Goal: Task Accomplishment & Management: Manage account settings

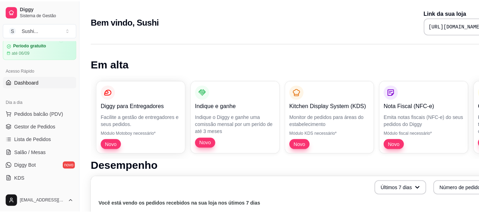
scroll to position [35, 0]
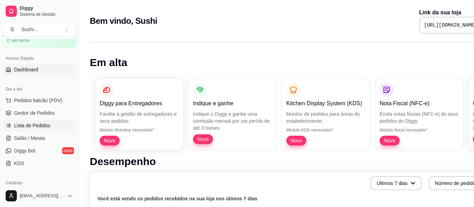
click at [30, 123] on span "Lista de Pedidos" at bounding box center [32, 125] width 36 height 7
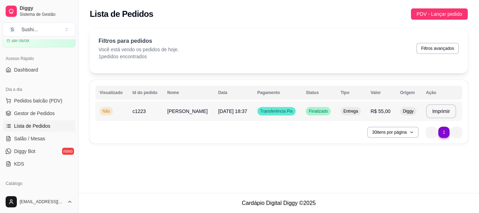
click at [107, 113] on span "Não" at bounding box center [106, 111] width 11 height 6
click at [442, 109] on button "Imprimir" at bounding box center [440, 111] width 29 height 14
click at [25, 99] on span "Pedidos balcão (PDV)" at bounding box center [38, 100] width 48 height 7
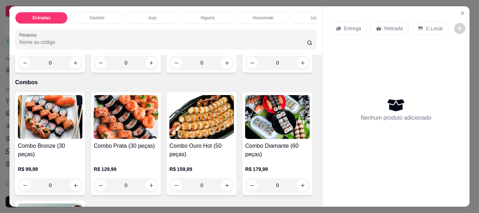
scroll to position [1753, 0]
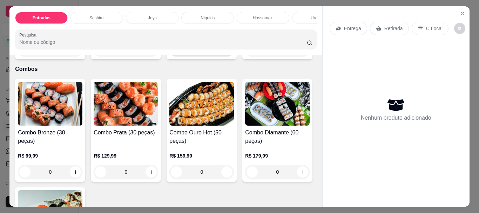
click at [224, 52] on icon "increase-product-quantity" at bounding box center [226, 49] width 5 height 5
type input "1"
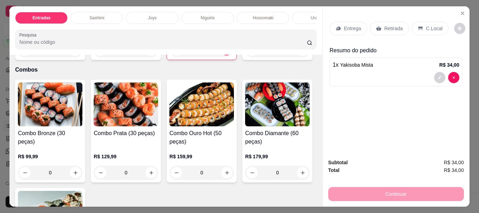
click at [344, 25] on p "Entrega" at bounding box center [352, 28] width 17 height 7
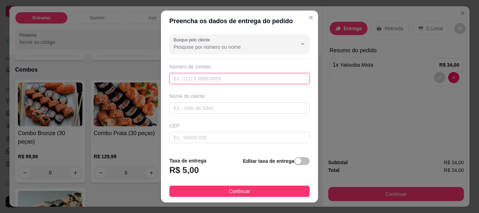
click at [189, 79] on input "text" at bounding box center [239, 78] width 140 height 11
type input "(93) 99154-1346"
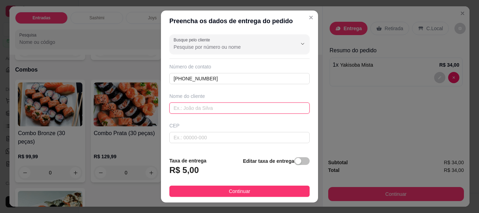
click at [207, 110] on input "text" at bounding box center [239, 107] width 140 height 11
type input "isa"
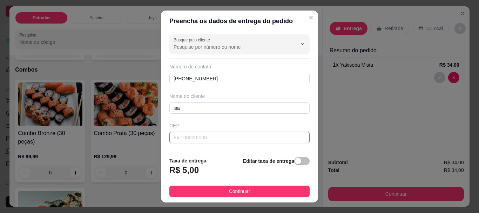
click at [196, 137] on input "text" at bounding box center [239, 137] width 140 height 11
type input "68220000"
type input "[GEOGRAPHIC_DATA]"
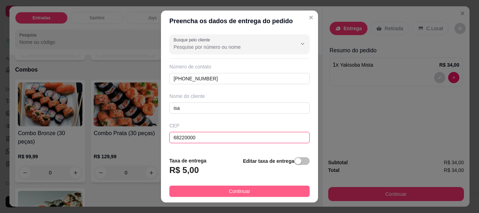
type input "68220000"
click at [247, 188] on button "Continuar" at bounding box center [239, 190] width 140 height 11
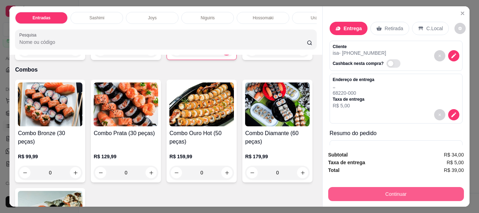
click at [384, 187] on button "Continuar" at bounding box center [396, 194] width 136 height 14
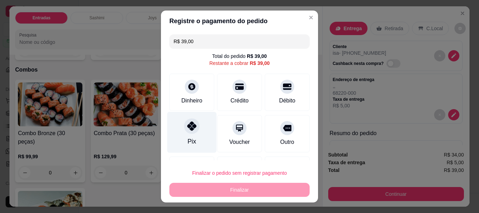
click at [195, 128] on div at bounding box center [191, 125] width 15 height 15
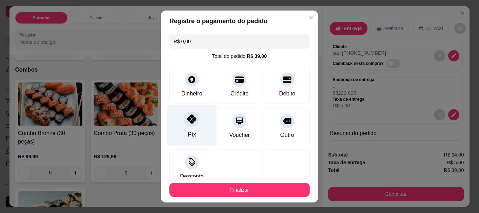
type input "R$ 0,00"
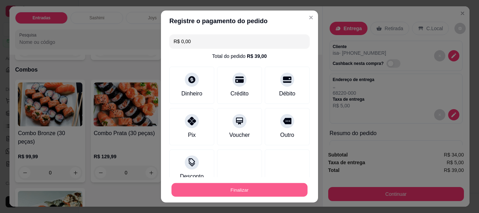
click at [250, 185] on button "Finalizar" at bounding box center [239, 190] width 136 height 14
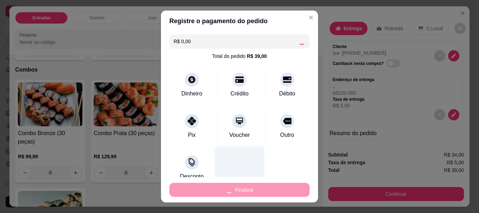
type input "0"
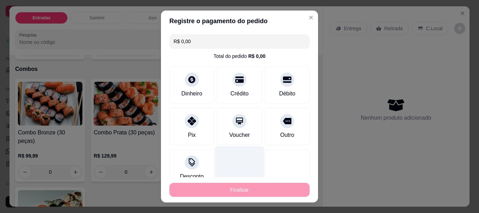
type input "-R$ 39,00"
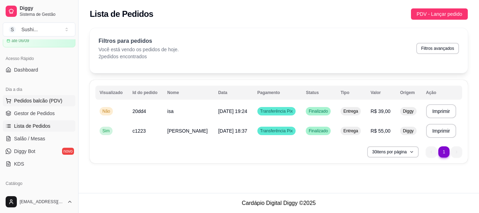
click at [28, 103] on span "Pedidos balcão (PDV)" at bounding box center [38, 100] width 48 height 7
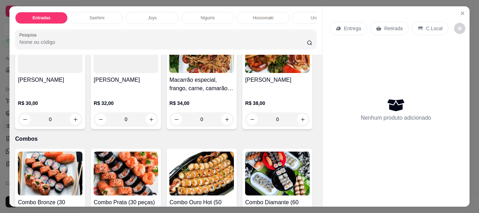
scroll to position [1717, 0]
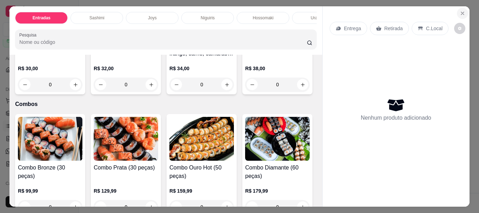
click at [460, 12] on icon "Close" at bounding box center [463, 14] width 6 height 6
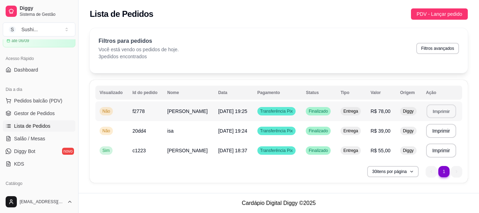
click at [448, 112] on button "Imprimir" at bounding box center [440, 111] width 29 height 14
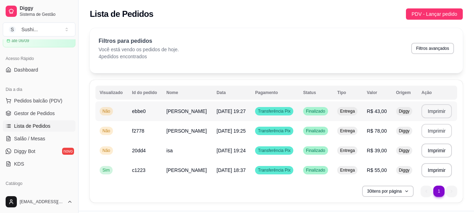
click at [430, 111] on button "Imprimir" at bounding box center [436, 111] width 30 height 14
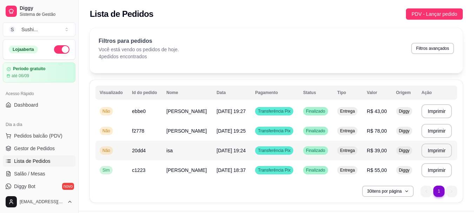
click at [108, 150] on span "Não" at bounding box center [106, 151] width 11 height 6
click at [106, 129] on span "Não" at bounding box center [106, 131] width 11 height 6
click at [286, 46] on div "Filtros para pedidos Você está vendo os pedidos de hoje. 4 pedidos encontrados …" at bounding box center [275, 48] width 355 height 23
click at [105, 153] on span "Não" at bounding box center [106, 151] width 11 height 6
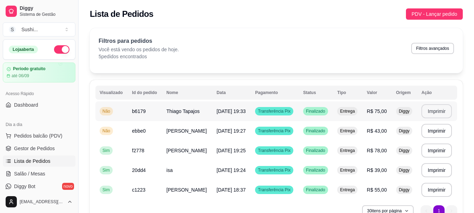
click at [433, 111] on button "Imprimir" at bounding box center [436, 111] width 30 height 14
click at [35, 139] on button "Pedidos balcão (PDV)" at bounding box center [39, 135] width 73 height 11
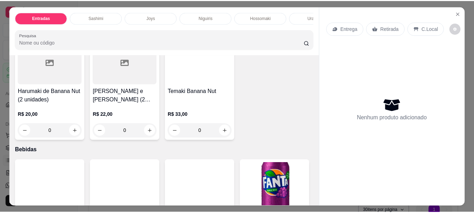
scroll to position [2068, 0]
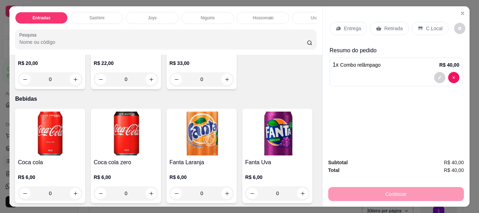
type input "2"
click at [344, 25] on p "Entrega" at bounding box center [352, 28] width 17 height 7
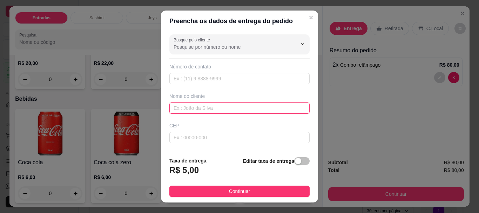
click at [194, 103] on input "text" at bounding box center [239, 107] width 140 height 11
type input "isa"
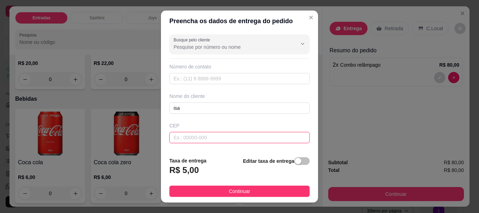
click at [192, 135] on input "text" at bounding box center [239, 137] width 140 height 11
type input "68220000"
type input "[GEOGRAPHIC_DATA]"
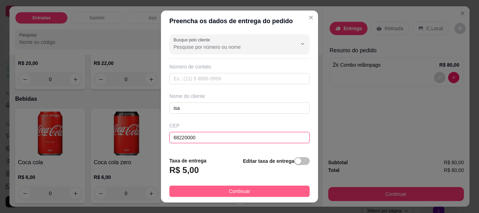
type input "68220000"
click at [268, 189] on button "Continuar" at bounding box center [239, 190] width 140 height 11
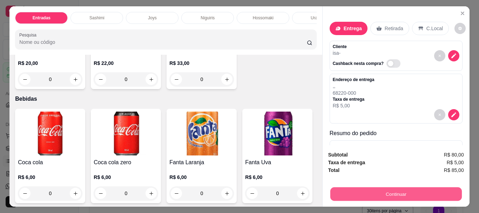
click at [342, 189] on button "Continuar" at bounding box center [395, 194] width 131 height 14
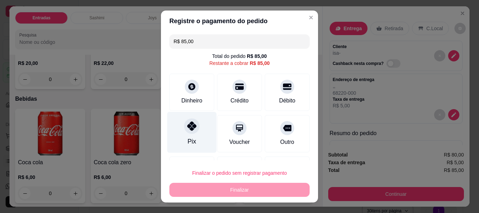
click at [196, 135] on div "Pix" at bounding box center [191, 132] width 49 height 41
type input "R$ 0,00"
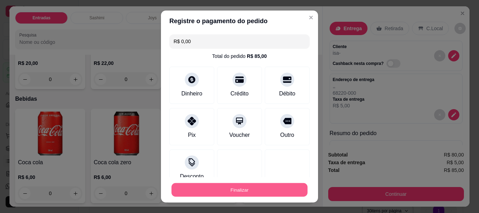
click at [234, 188] on button "Finalizar" at bounding box center [239, 190] width 136 height 14
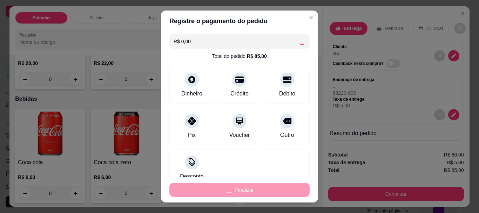
type input "0"
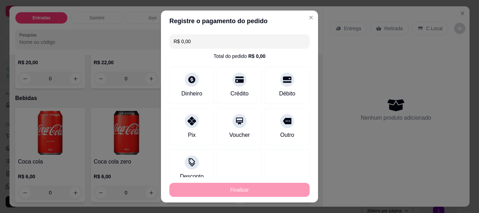
type input "-R$ 85,00"
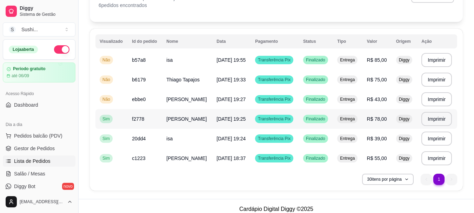
scroll to position [57, 0]
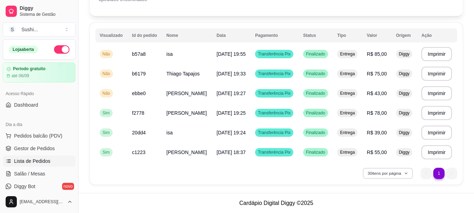
click at [405, 172] on icon "button" at bounding box center [406, 173] width 4 height 4
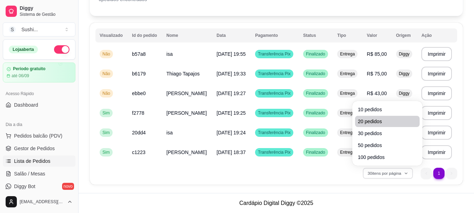
click at [361, 121] on span "20 pedidos" at bounding box center [387, 121] width 59 height 7
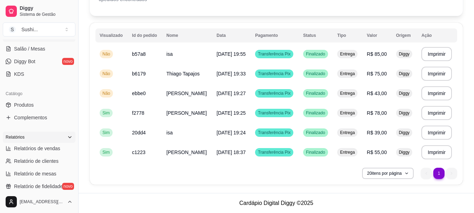
scroll to position [140, 0]
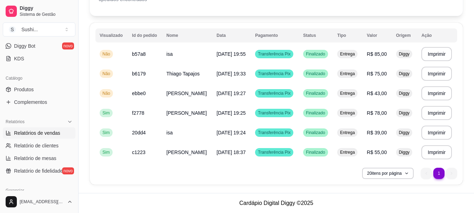
click at [47, 129] on span "Relatórios de vendas" at bounding box center [37, 132] width 46 height 7
select select "ALL"
select select "0"
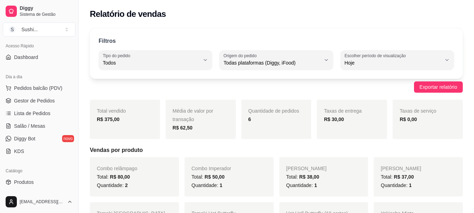
scroll to position [35, 0]
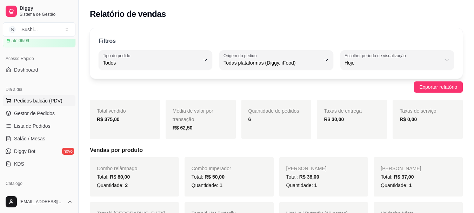
click at [44, 106] on button "Pedidos balcão (PDV)" at bounding box center [39, 100] width 73 height 11
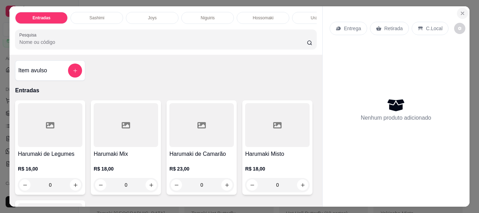
click at [461, 11] on icon "Close" at bounding box center [463, 14] width 6 height 6
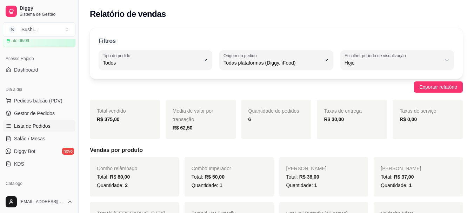
click at [28, 125] on span "Lista de Pedidos" at bounding box center [32, 125] width 36 height 7
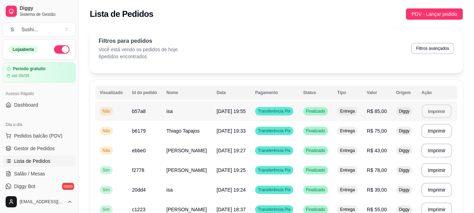
click at [441, 113] on button "Imprimir" at bounding box center [436, 111] width 29 height 14
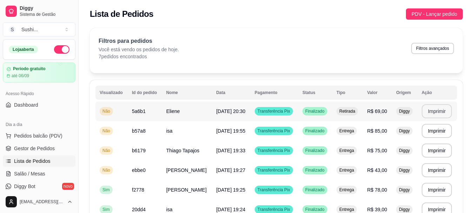
click at [427, 109] on button "Imprimir" at bounding box center [436, 111] width 30 height 14
click at [61, 153] on link "Gestor de Pedidos" at bounding box center [39, 148] width 73 height 11
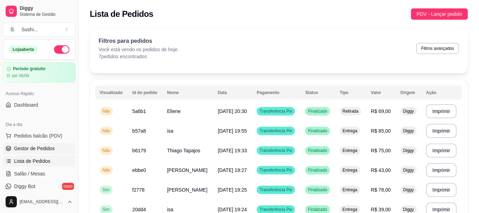
click at [61, 153] on link "Gestor de Pedidos" at bounding box center [39, 148] width 73 height 11
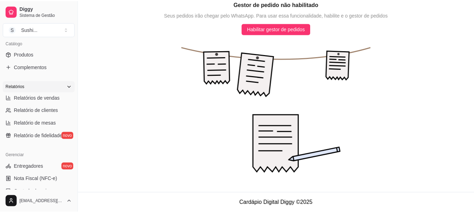
scroll to position [210, 0]
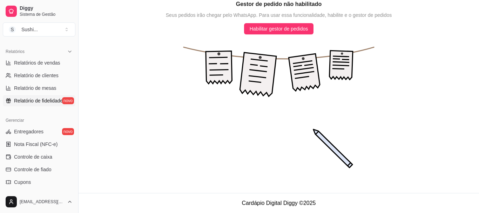
click at [53, 103] on span "Relatório de fidelidade" at bounding box center [38, 100] width 49 height 7
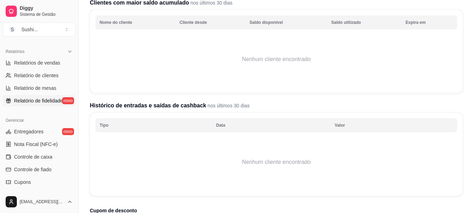
scroll to position [105, 0]
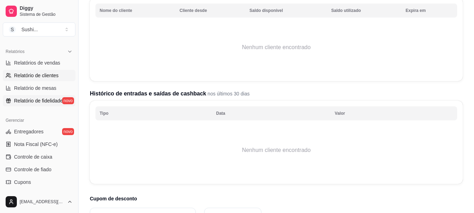
click at [50, 75] on span "Relatório de clientes" at bounding box center [36, 75] width 45 height 7
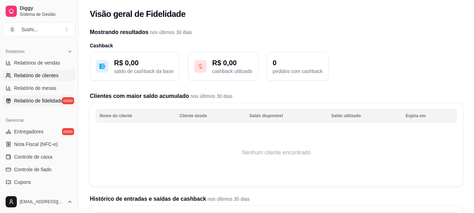
click at [50, 75] on span "Relatório de clientes" at bounding box center [36, 75] width 45 height 7
select select "30"
select select "HIGHEST_TOTAL_SPENT_WITH_ORDERS"
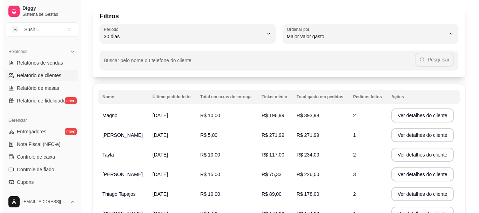
scroll to position [35, 0]
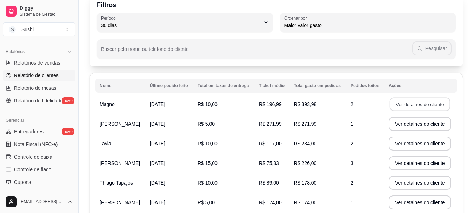
click at [400, 103] on button "Ver detalhes do cliente" at bounding box center [419, 104] width 60 height 14
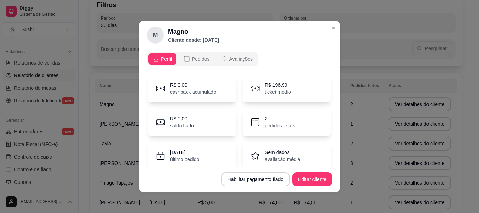
click at [290, 129] on div "2 pedidos feitos" at bounding box center [287, 122] width 88 height 28
click at [279, 121] on p "2" at bounding box center [280, 118] width 30 height 7
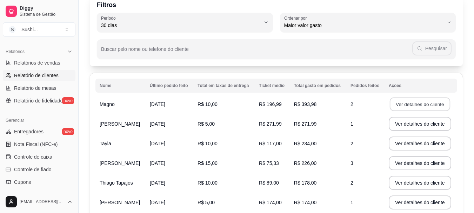
click at [408, 103] on button "Ver detalhes do cliente" at bounding box center [419, 104] width 60 height 14
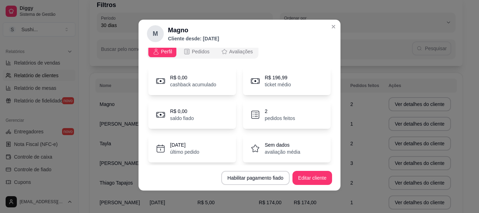
scroll to position [0, 0]
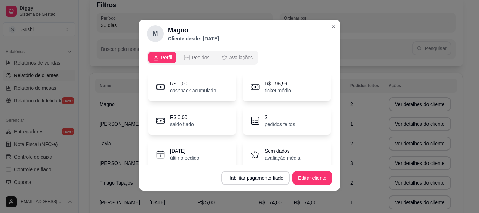
click at [280, 120] on p "2" at bounding box center [280, 117] width 30 height 7
click at [186, 58] on icon "opções" at bounding box center [186, 57] width 5 height 5
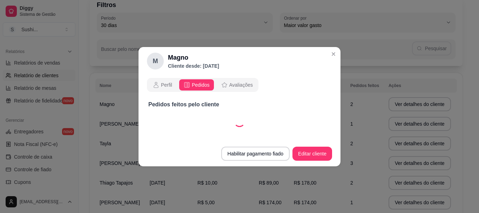
select select "30"
select select "ALL"
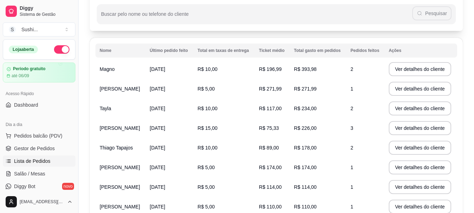
click at [39, 160] on span "Lista de Pedidos" at bounding box center [32, 160] width 36 height 7
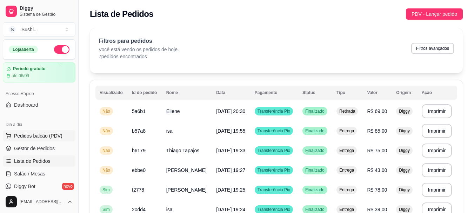
click at [53, 134] on span "Pedidos balcão (PDV)" at bounding box center [38, 135] width 48 height 7
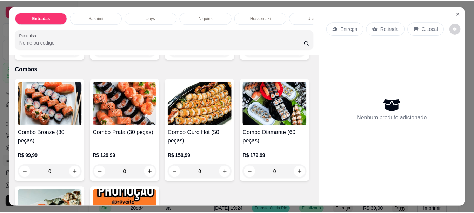
scroll to position [1717, 0]
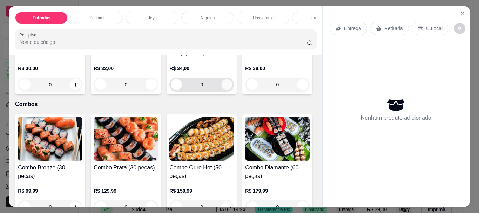
click at [224, 87] on icon "increase-product-quantity" at bounding box center [226, 84] width 5 height 5
type input "1"
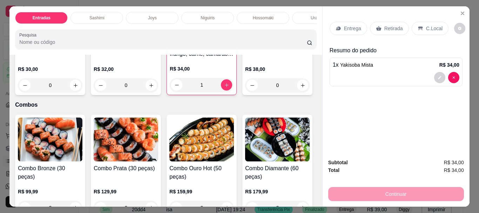
click at [346, 26] on p "Entrega" at bounding box center [352, 28] width 17 height 7
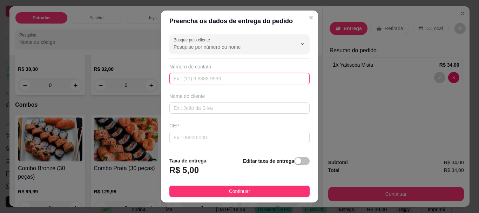
click at [253, 76] on input "text" at bounding box center [239, 78] width 140 height 11
type input "(93) 99143-3375"
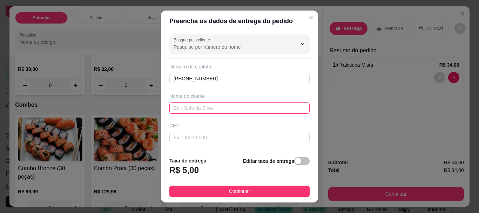
click at [219, 111] on input "text" at bounding box center [239, 107] width 140 height 11
type input "[PERSON_NAME]"
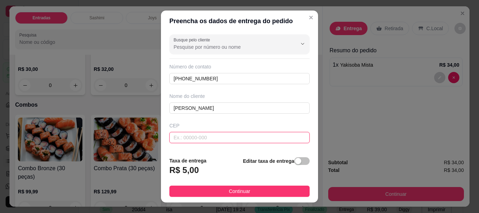
click at [203, 143] on input "text" at bounding box center [239, 137] width 140 height 11
type input "68220000"
type input "[GEOGRAPHIC_DATA]"
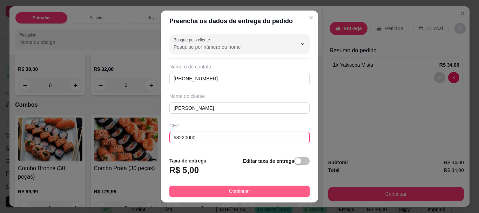
type input "68220000"
click at [197, 188] on button "Continuar" at bounding box center [239, 190] width 140 height 11
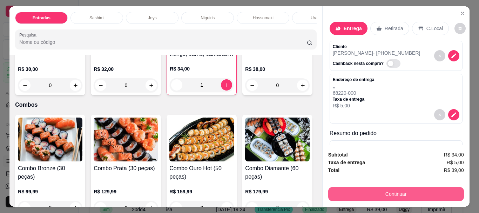
click at [354, 187] on button "Continuar" at bounding box center [396, 194] width 136 height 14
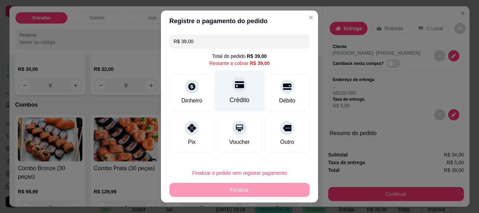
click at [232, 90] on div at bounding box center [239, 84] width 15 height 15
type input "R$ 0,00"
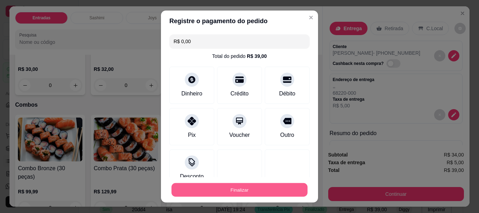
click at [249, 189] on button "Finalizar" at bounding box center [239, 190] width 136 height 14
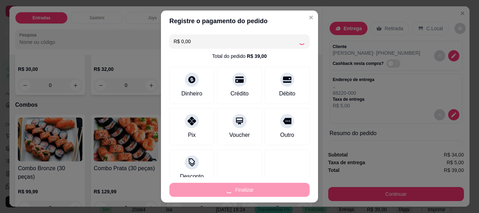
type input "0"
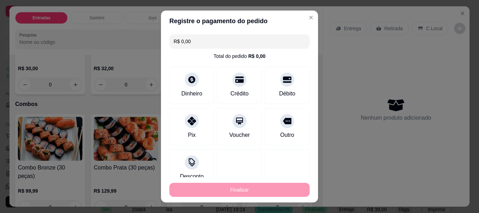
type input "-R$ 39,00"
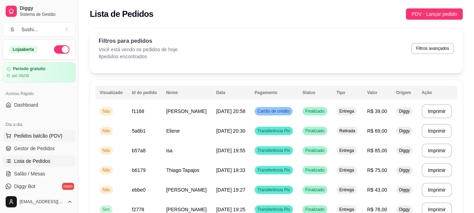
click at [39, 133] on span "Pedidos balcão (PDV)" at bounding box center [38, 135] width 48 height 7
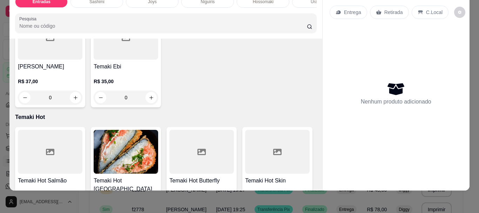
scroll to position [1157, 0]
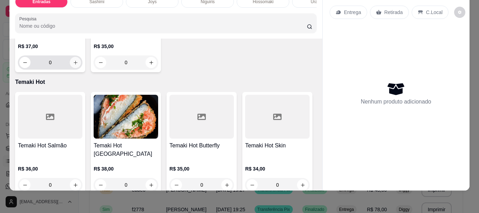
click at [78, 65] on icon "increase-product-quantity" at bounding box center [75, 62] width 5 height 5
type input "1"
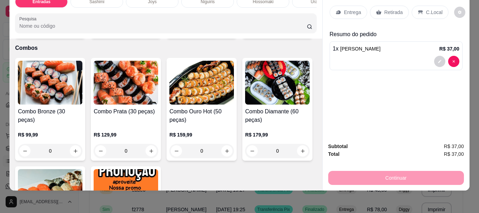
scroll to position [1753, 0]
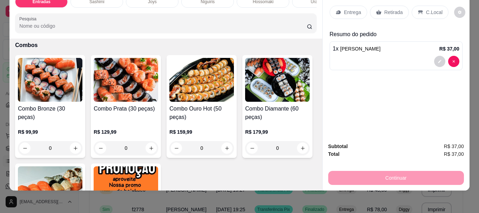
click at [226, 31] on button "increase-product-quantity" at bounding box center [226, 25] width 11 height 11
type input "1"
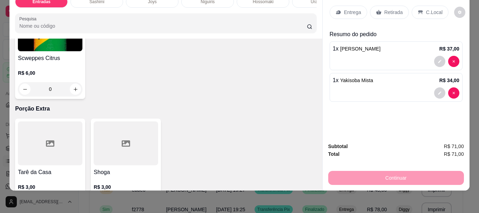
scroll to position [2278, 0]
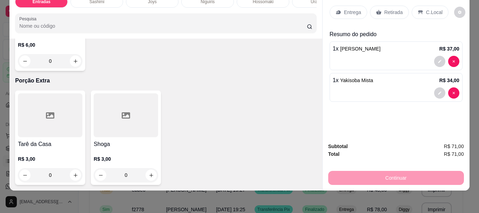
type input "1"
click at [346, 9] on p "Entrega" at bounding box center [352, 12] width 17 height 7
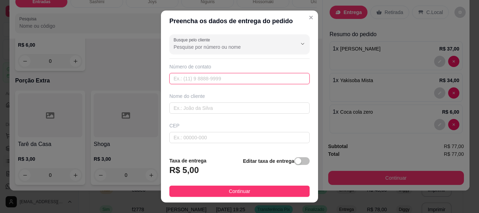
click at [194, 79] on input "text" at bounding box center [239, 78] width 140 height 11
type input "(93) 99214-9152"
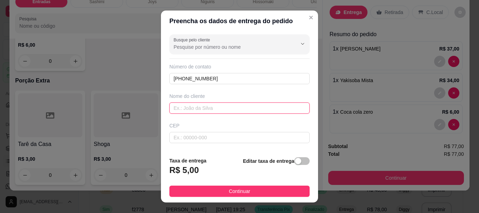
click at [202, 109] on input "text" at bounding box center [239, 107] width 140 height 11
type input "[PERSON_NAME]"
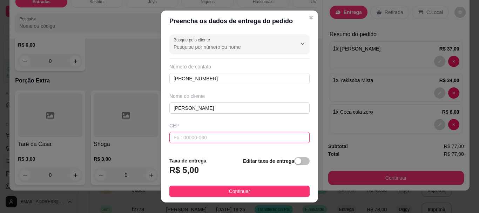
click at [213, 135] on input "text" at bounding box center [239, 137] width 140 height 11
type input "68220000"
type input "[GEOGRAPHIC_DATA]"
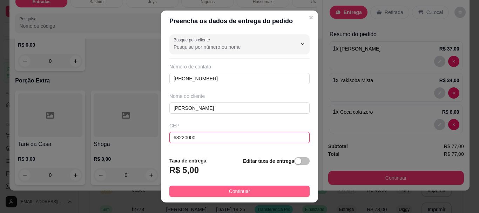
type input "68220000"
click at [283, 195] on button "Continuar" at bounding box center [239, 190] width 140 height 11
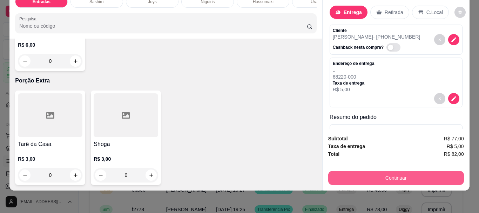
click at [397, 171] on button "Continuar" at bounding box center [396, 178] width 136 height 14
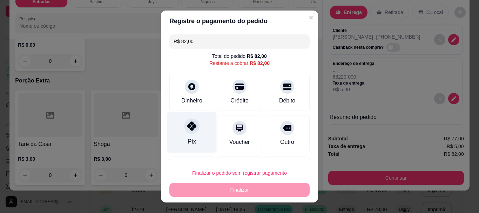
click at [188, 138] on div "Pix" at bounding box center [192, 141] width 8 height 9
type input "R$ 0,00"
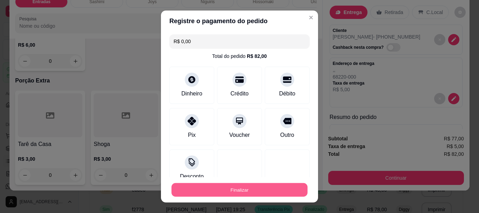
click at [241, 186] on button "Finalizar" at bounding box center [239, 190] width 136 height 14
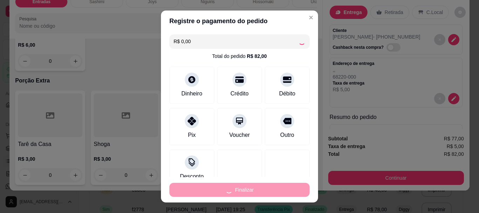
type input "0"
type input "-R$ 82,00"
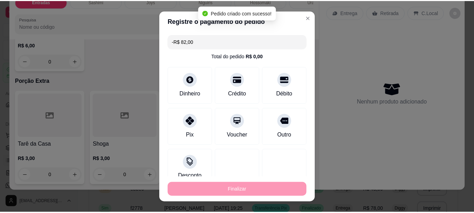
scroll to position [2277, 0]
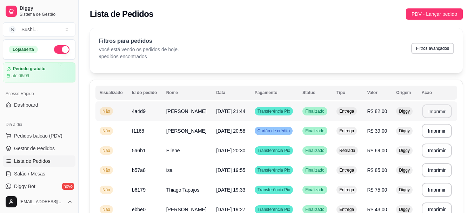
click at [432, 107] on button "Imprimir" at bounding box center [436, 111] width 29 height 14
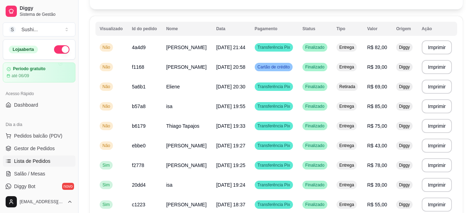
scroll to position [70, 0]
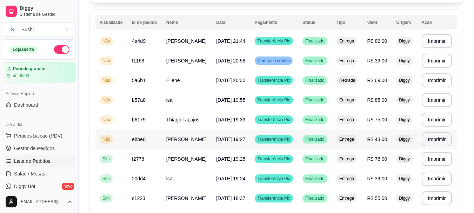
click at [100, 139] on div "Não" at bounding box center [106, 139] width 13 height 8
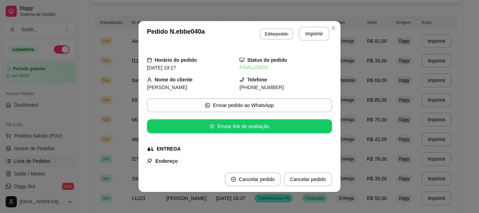
click at [251, 65] on div "FINALIZADO" at bounding box center [285, 67] width 93 height 7
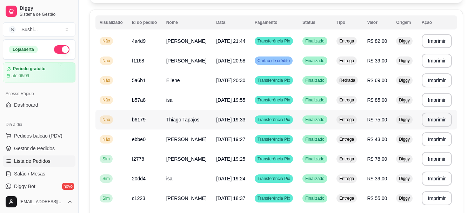
click at [108, 120] on span "Não" at bounding box center [106, 120] width 11 height 6
click at [104, 103] on div "Não" at bounding box center [106, 100] width 13 height 8
click at [109, 79] on span "Não" at bounding box center [106, 80] width 11 height 6
click at [109, 61] on span "Não" at bounding box center [106, 61] width 11 height 6
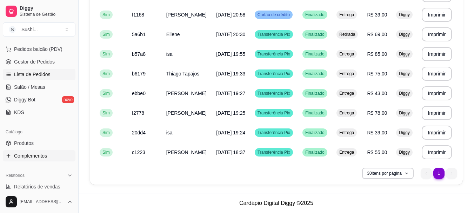
scroll to position [105, 0]
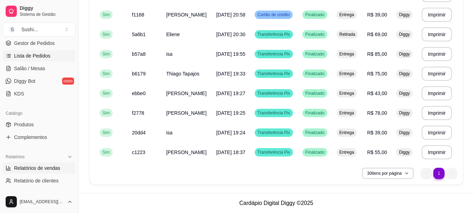
click at [42, 168] on span "Relatórios de vendas" at bounding box center [37, 167] width 46 height 7
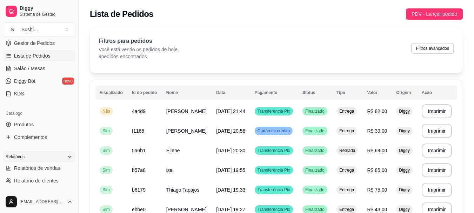
select select "ALL"
select select "0"
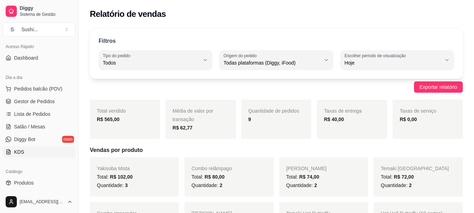
scroll to position [35, 0]
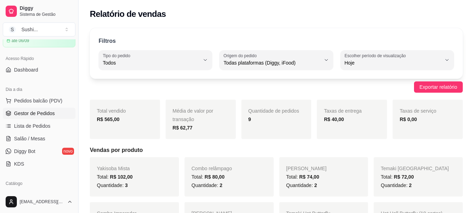
click at [44, 114] on span "Gestor de Pedidos" at bounding box center [34, 113] width 41 height 7
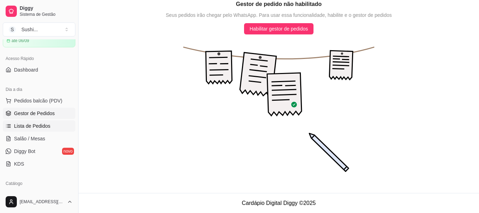
click at [42, 128] on span "Lista de Pedidos" at bounding box center [32, 125] width 36 height 7
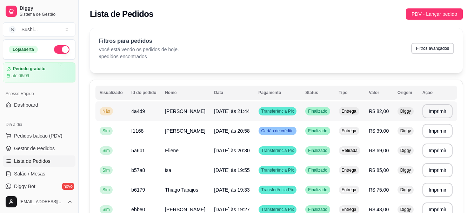
click at [104, 113] on span "Não" at bounding box center [106, 111] width 11 height 6
click at [41, 138] on span "Pedidos balcão (PDV)" at bounding box center [38, 135] width 48 height 7
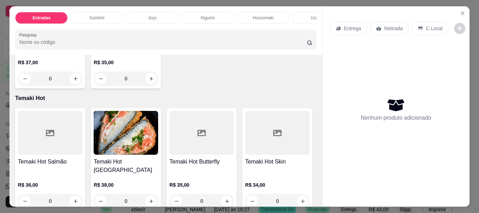
scroll to position [1122, 0]
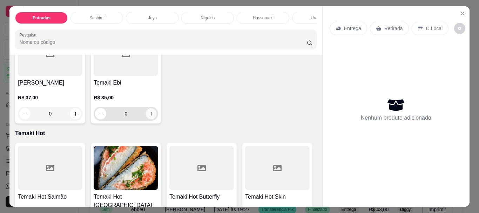
click at [157, 119] on button "increase-product-quantity" at bounding box center [151, 113] width 11 height 11
type input "1"
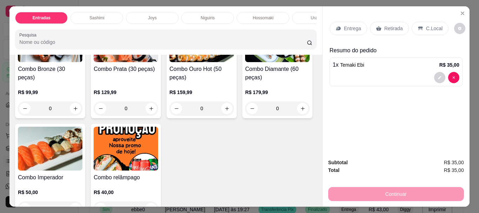
scroll to position [1823, 0]
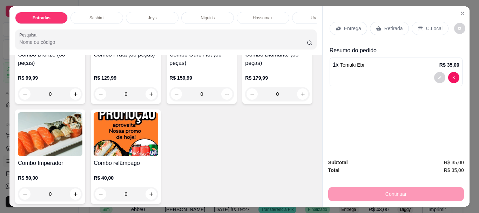
type input "1"
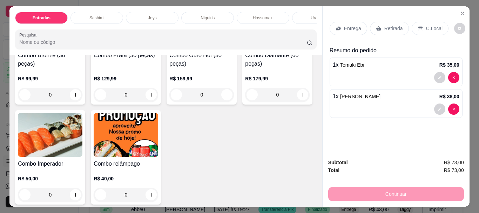
click at [347, 22] on div "Entrega" at bounding box center [348, 28] width 38 height 13
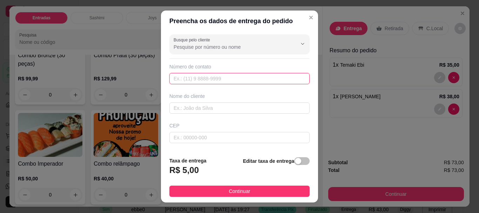
click at [253, 80] on input "text" at bounding box center [239, 78] width 140 height 11
type input "(93) 99175-7071"
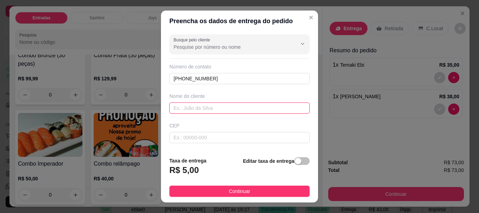
click at [250, 106] on input "text" at bounding box center [239, 107] width 140 height 11
type input "raelen"
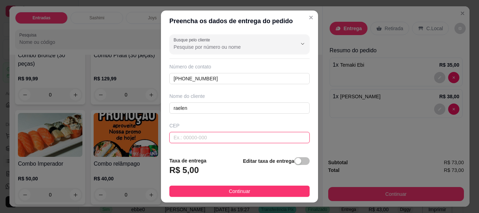
click at [203, 138] on input "text" at bounding box center [239, 137] width 140 height 11
type input "68220000"
type input "[GEOGRAPHIC_DATA]"
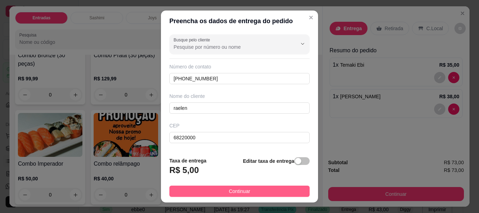
click at [215, 191] on button "Continuar" at bounding box center [239, 190] width 140 height 11
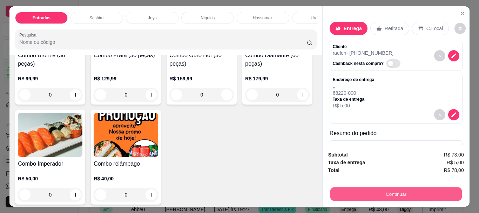
click at [377, 187] on button "Continuar" at bounding box center [395, 194] width 131 height 14
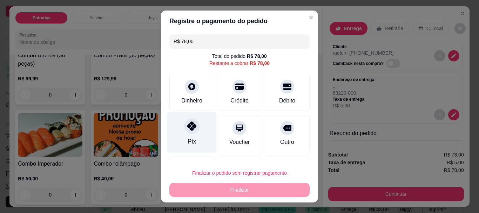
click at [203, 134] on div "Pix" at bounding box center [191, 132] width 49 height 41
type input "R$ 0,00"
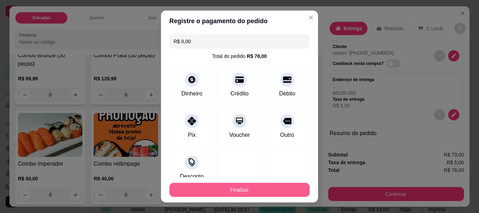
click at [242, 191] on button "Finalizar" at bounding box center [239, 190] width 140 height 14
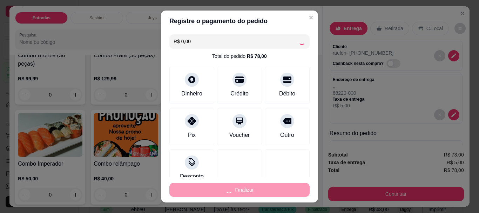
type input "0"
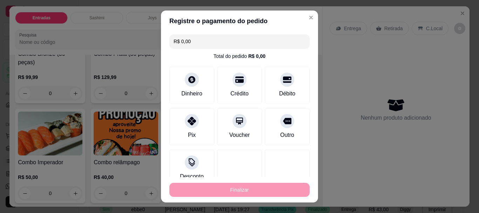
type input "-R$ 78,00"
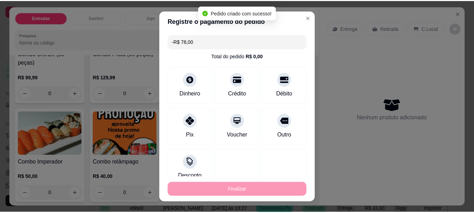
scroll to position [1822, 0]
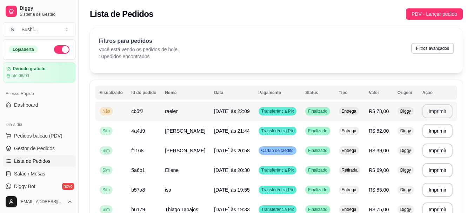
click at [437, 114] on button "Imprimir" at bounding box center [437, 111] width 30 height 14
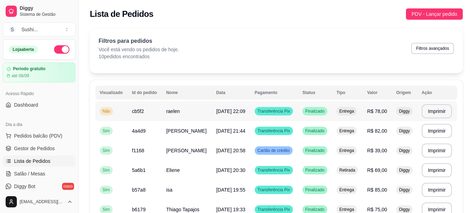
click at [105, 109] on span "Não" at bounding box center [106, 111] width 11 height 6
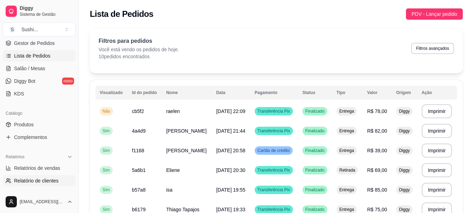
scroll to position [140, 0]
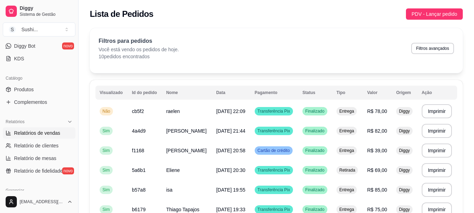
click at [41, 136] on link "Relatórios de vendas" at bounding box center [39, 132] width 73 height 11
select select "ALL"
select select "0"
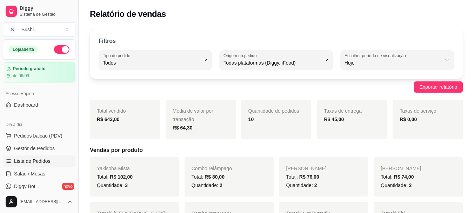
click at [50, 157] on link "Lista de Pedidos" at bounding box center [39, 160] width 73 height 11
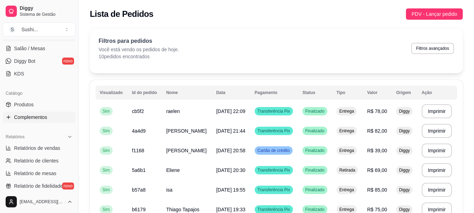
scroll to position [140, 0]
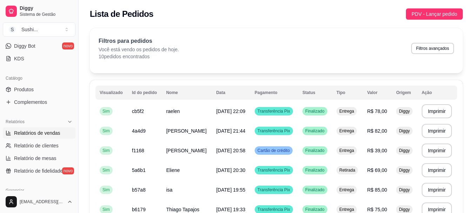
click at [19, 135] on span "Relatórios de vendas" at bounding box center [37, 132] width 46 height 7
select select "ALL"
select select "0"
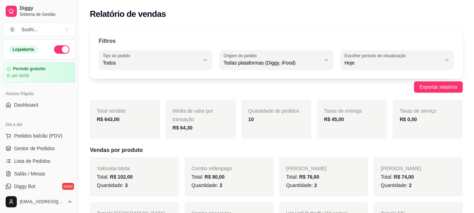
click at [57, 49] on button "button" at bounding box center [61, 49] width 15 height 8
